Goal: Task Accomplishment & Management: Manage account settings

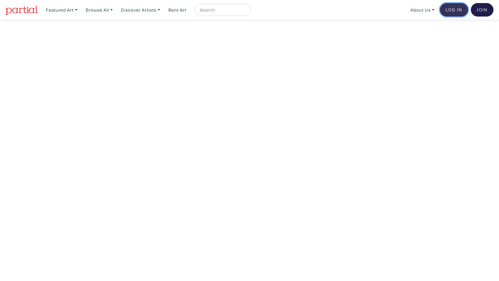
click at [451, 8] on link "Log In" at bounding box center [454, 9] width 28 height 13
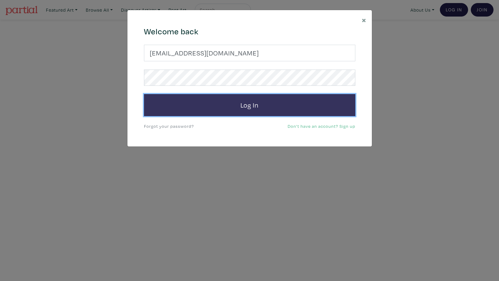
click at [233, 103] on button "Log In" at bounding box center [249, 105] width 211 height 22
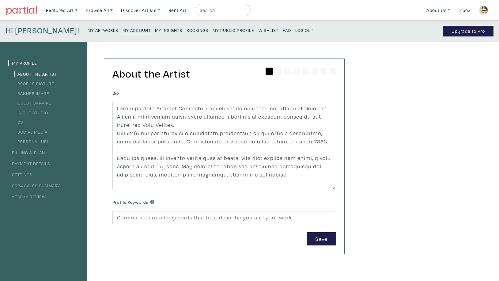
click at [88, 31] on small "My Artworks" at bounding box center [103, 30] width 31 height 6
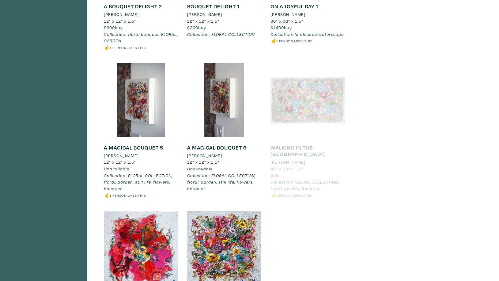
scroll to position [280, 0]
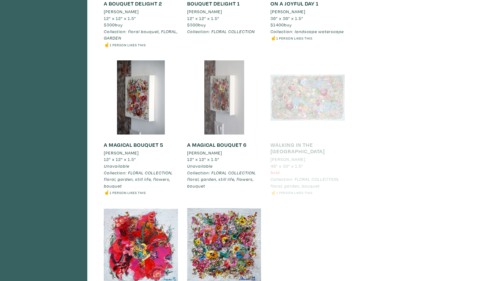
click at [221, 107] on div at bounding box center [224, 97] width 74 height 74
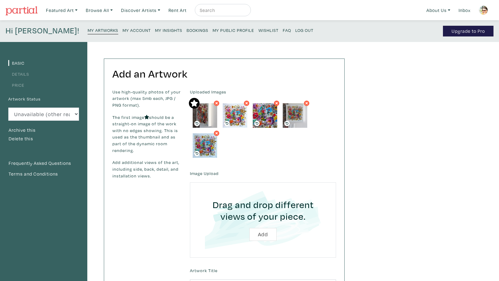
click at [88, 32] on small "My Artworks" at bounding box center [103, 30] width 31 height 6
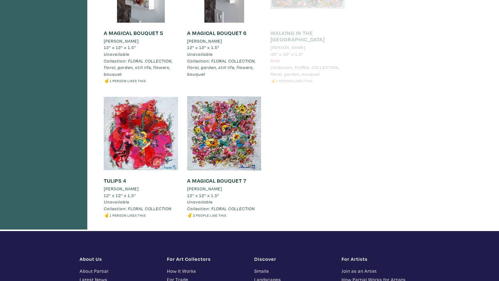
scroll to position [396, 0]
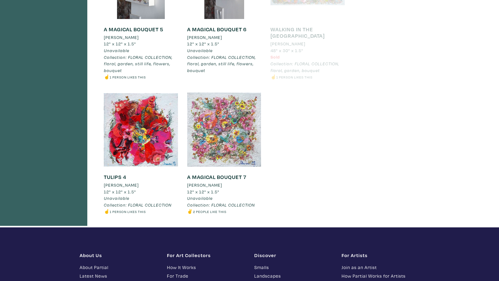
click at [215, 144] on div at bounding box center [224, 129] width 74 height 74
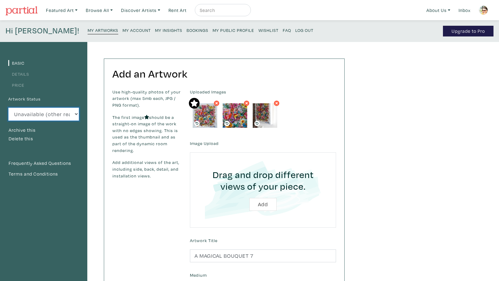
click at [8, 107] on select "Available Sold Rented Unavailable (other reason)" at bounding box center [43, 113] width 71 height 13
select select "3"
click option "Sold" at bounding box center [0, 0] width 0 height 0
click at [88, 32] on small "My Artworks" at bounding box center [103, 30] width 31 height 6
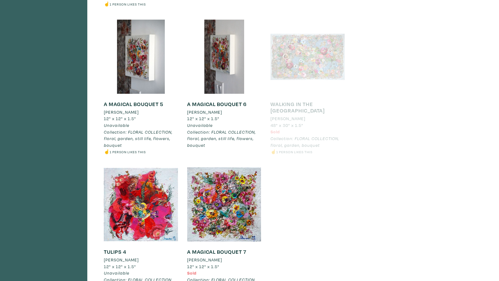
scroll to position [322, 0]
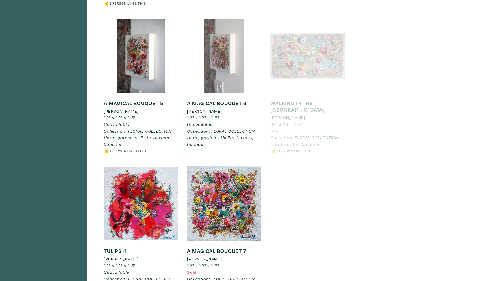
click at [217, 74] on div at bounding box center [224, 56] width 74 height 74
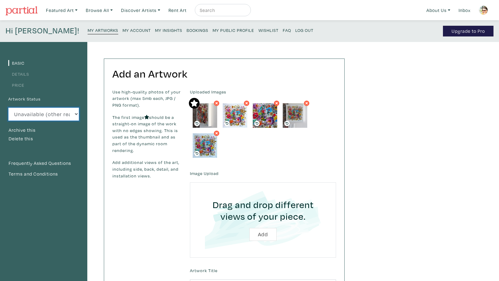
click at [8, 107] on select "Available Sold Rented Unavailable (other reason)" at bounding box center [43, 113] width 71 height 13
select select "3"
click option "Sold" at bounding box center [0, 0] width 0 height 0
click at [88, 30] on small "My Artworks" at bounding box center [103, 30] width 31 height 6
